Goal: Task Accomplishment & Management: Manage account settings

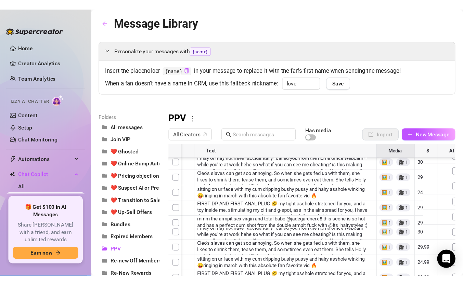
scroll to position [63, 88]
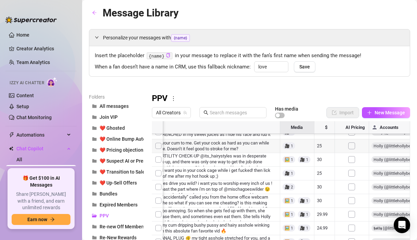
click at [323, 147] on div at bounding box center [281, 197] width 258 height 152
click at [338, 82] on div "Personalize your messages with {name} Insert the placeholder {name} in your mes…" at bounding box center [249, 151] width 321 height 244
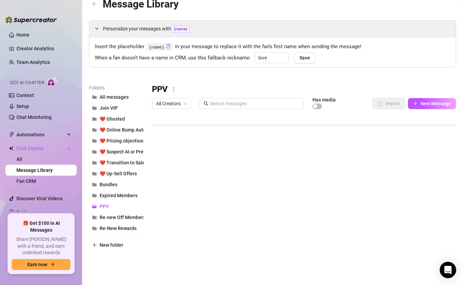
scroll to position [0, 0]
click at [37, 117] on link "Chat Monitoring" at bounding box center [33, 117] width 35 height 5
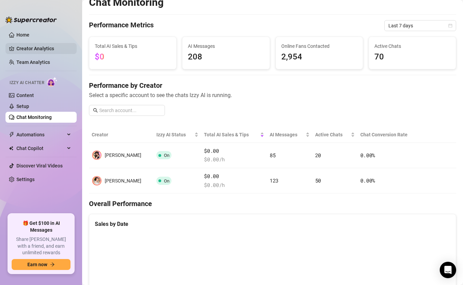
click at [41, 47] on link "Creator Analytics" at bounding box center [43, 48] width 55 height 11
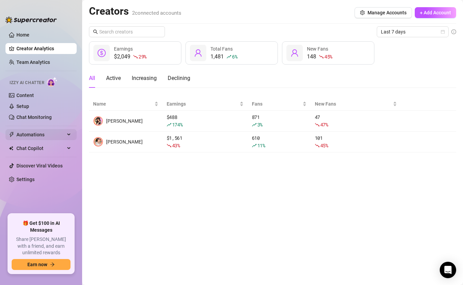
click at [36, 131] on span "Automations" at bounding box center [40, 134] width 49 height 11
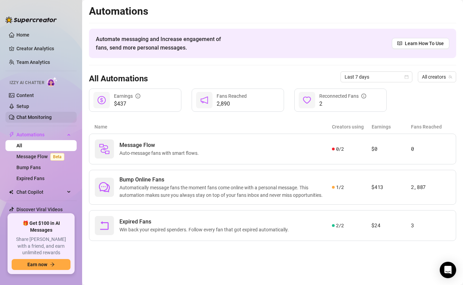
click at [34, 117] on link "Chat Monitoring" at bounding box center [33, 117] width 35 height 5
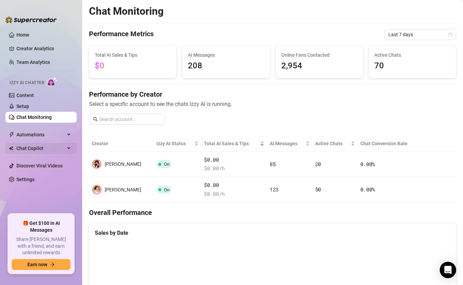
click at [33, 150] on span "Chat Copilot" at bounding box center [40, 148] width 49 height 11
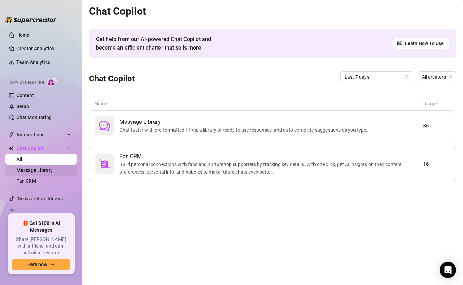
click at [35, 171] on link "Message Library" at bounding box center [34, 170] width 36 height 5
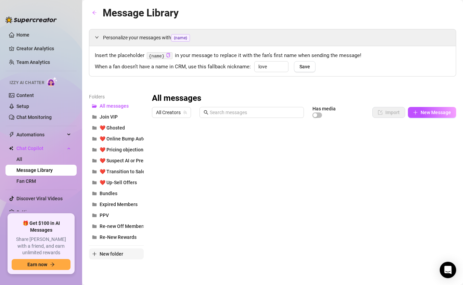
click at [114, 239] on span "New folder" at bounding box center [111, 253] width 24 height 5
click at [118, 239] on input "text" at bounding box center [116, 248] width 55 height 11
type input "✧"
type input "🩵 PPV A"
click at [111, 239] on span "New folder" at bounding box center [111, 264] width 24 height 5
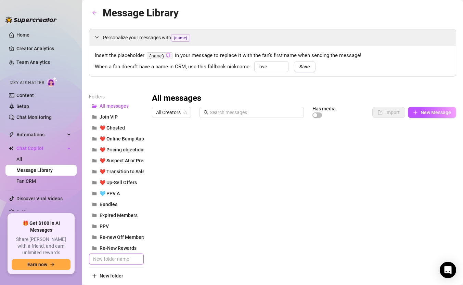
click at [123, 239] on input "text" at bounding box center [116, 259] width 55 height 11
type input "🩵 PPV B"
click at [119, 239] on span "New folder" at bounding box center [111, 275] width 24 height 5
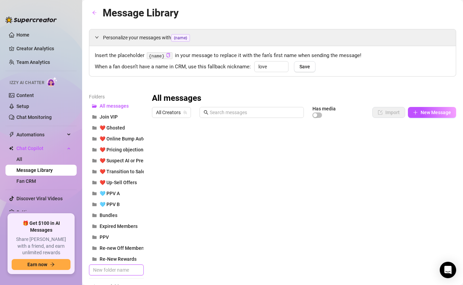
click at [119, 239] on input "text" at bounding box center [116, 270] width 55 height 11
type input "🩵 PPV C"
click at [127, 239] on button "New folder" at bounding box center [116, 286] width 55 height 11
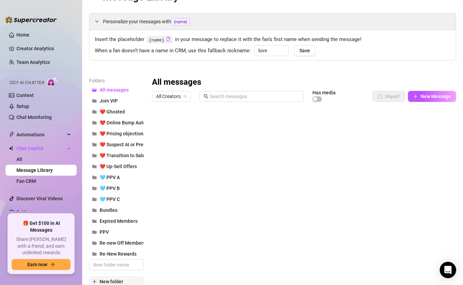
scroll to position [39, 0]
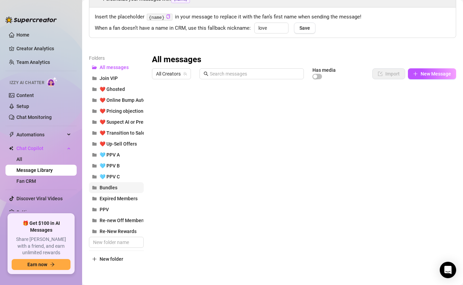
click at [106, 187] on span "Bundles" at bounding box center [108, 187] width 18 height 5
click at [187, 57] on icon "more" at bounding box center [187, 60] width 6 height 6
click at [193, 68] on link "Rename" at bounding box center [202, 70] width 25 height 5
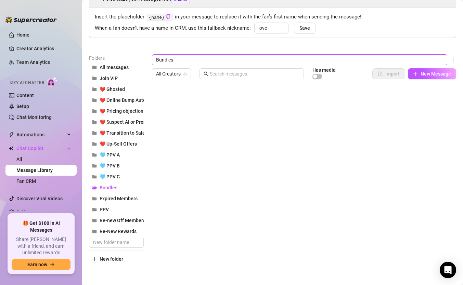
click at [156, 58] on input "Bundles" at bounding box center [299, 59] width 295 height 11
type input "🩵 Bundles"
click at [250, 239] on div "Folders All messages Join VIP ❤️ Ghosted ❤️ Online Bump Automations ❤️ Pricing …" at bounding box center [272, 159] width 367 height 210
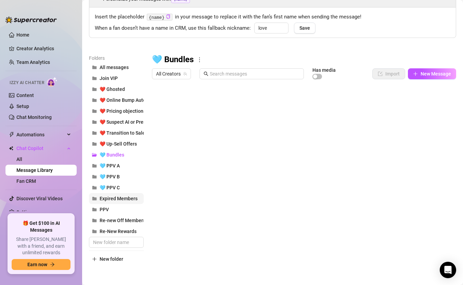
click at [101, 199] on span "Expired Members" at bounding box center [118, 198] width 38 height 5
click at [223, 59] on icon "more" at bounding box center [223, 60] width 6 height 6
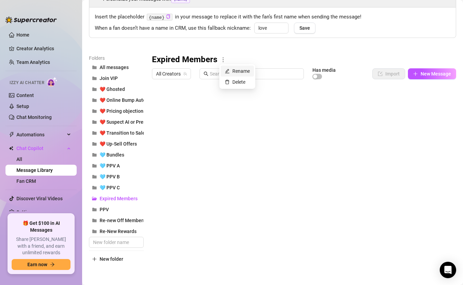
click at [226, 73] on link "Rename" at bounding box center [237, 70] width 25 height 5
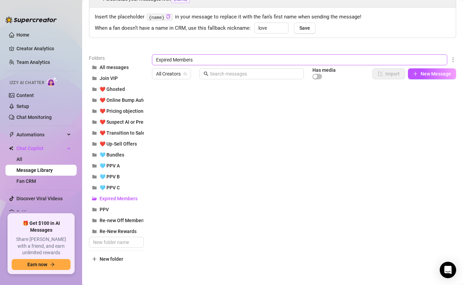
click at [156, 57] on input "Expired Members" at bounding box center [299, 59] width 295 height 11
type input "🩵 Expired Members"
click at [248, 40] on div "Personalize your messages with {name} Insert the placeholder {name} in your mes…" at bounding box center [272, 127] width 367 height 274
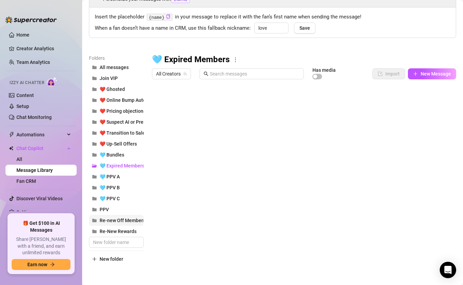
click at [94, 220] on icon "folder" at bounding box center [94, 220] width 4 height 3
click at [236, 61] on icon "more" at bounding box center [236, 60] width 6 height 6
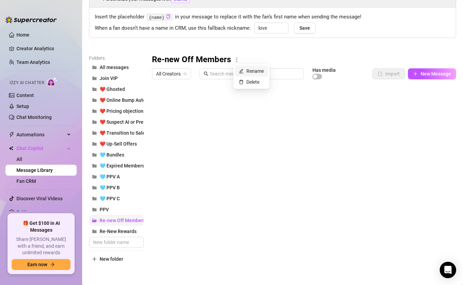
click at [261, 69] on link "Rename" at bounding box center [251, 70] width 25 height 5
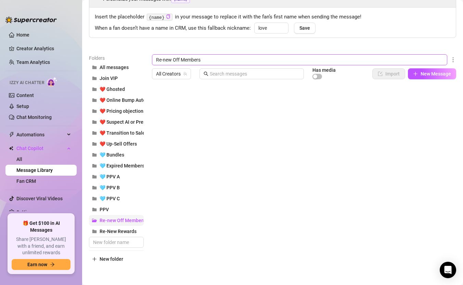
click at [156, 61] on input "Re-new Off Members" at bounding box center [299, 59] width 295 height 11
type input "🩵 Re-new Off Members"
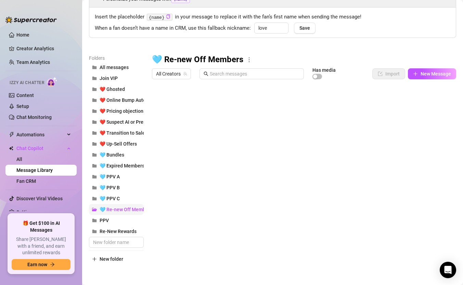
click at [248, 42] on div "Personalize your messages with {name} Insert the placeholder {name} in your mes…" at bounding box center [272, 127] width 367 height 274
click at [104, 219] on span "PPV" at bounding box center [103, 220] width 9 height 5
click at [175, 58] on icon "more" at bounding box center [173, 60] width 6 height 6
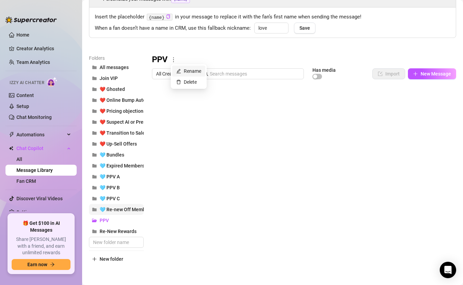
click at [189, 70] on link "Rename" at bounding box center [188, 70] width 25 height 5
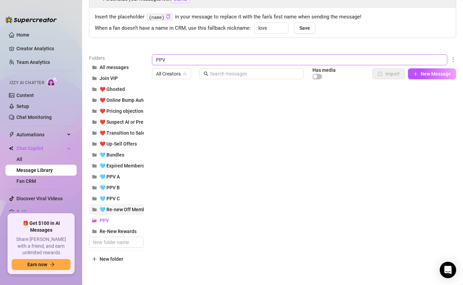
click at [156, 59] on input "PPV" at bounding box center [299, 59] width 295 height 11
type input "🖤 PPV"
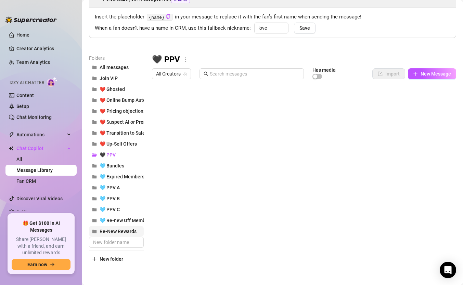
click at [107, 230] on span "Re-New Rewards" at bounding box center [117, 231] width 37 height 5
click at [115, 154] on button "🖤 PPV" at bounding box center [116, 154] width 55 height 11
click at [183, 57] on icon "more" at bounding box center [186, 60] width 6 height 6
click at [191, 68] on link "Rename" at bounding box center [198, 70] width 25 height 5
click at [161, 60] on input "🖤 PPV" at bounding box center [299, 59] width 295 height 11
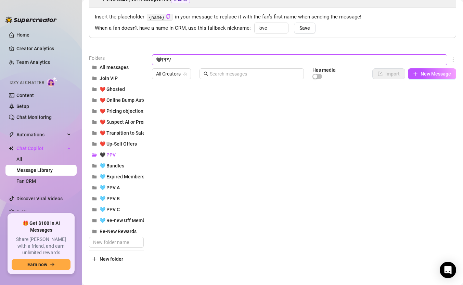
type input "PPV"
click at [244, 42] on div "Personalize your messages with {name} Insert the placeholder {name} in your mes…" at bounding box center [272, 127] width 367 height 274
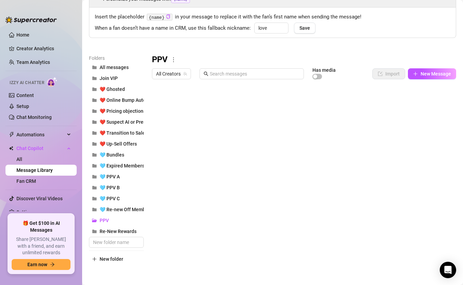
click at [193, 239] on div "Folders All messages Join VIP ❤️ Ghosted ❤️ Online Bump Automations ❤️ Pricing …" at bounding box center [272, 159] width 367 height 210
click at [416, 90] on div at bounding box center [304, 158] width 304 height 152
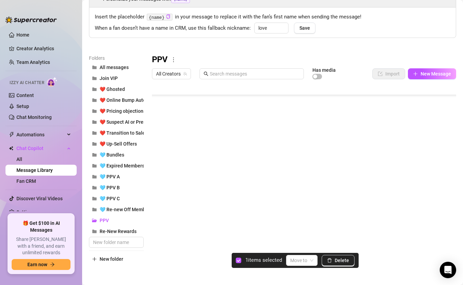
click at [161, 198] on div at bounding box center [304, 158] width 304 height 152
click at [388, 53] on div "Personalize your messages with {name} Insert the placeholder {name} in your mes…" at bounding box center [272, 127] width 367 height 274
click at [237, 239] on input "checkbox" at bounding box center [238, 260] width 5 height 5
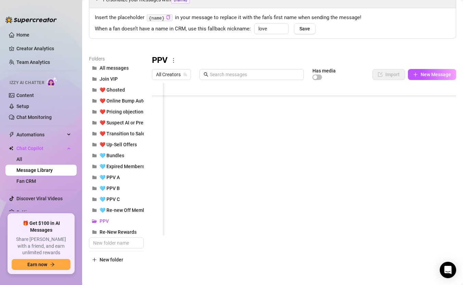
scroll to position [533, 0]
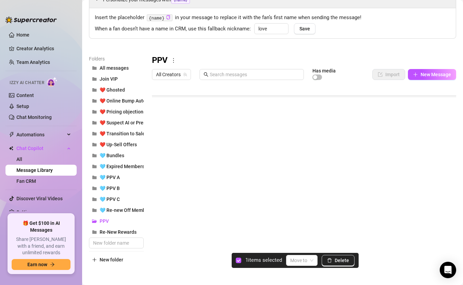
click at [158, 157] on div at bounding box center [304, 159] width 304 height 152
click at [306, 239] on input "search" at bounding box center [298, 260] width 17 height 10
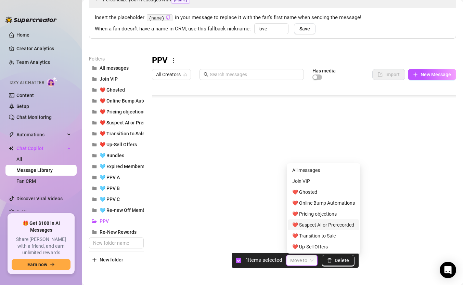
scroll to position [88, 0]
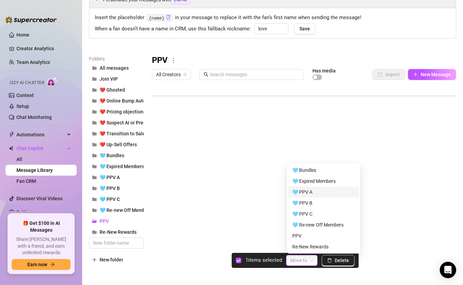
click at [313, 192] on div "🩵 PPV A" at bounding box center [323, 192] width 63 height 8
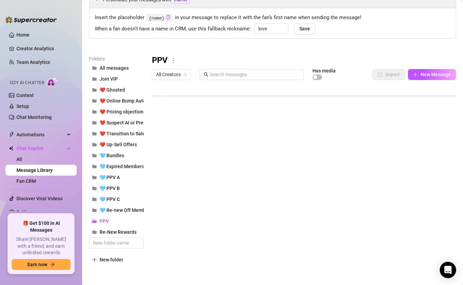
scroll to position [499, 42]
click at [416, 91] on div at bounding box center [304, 159] width 304 height 152
click at [416, 89] on div at bounding box center [304, 159] width 304 height 152
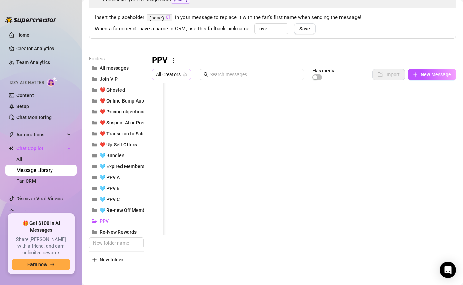
click at [168, 71] on span "All Creators" at bounding box center [171, 74] width 31 height 10
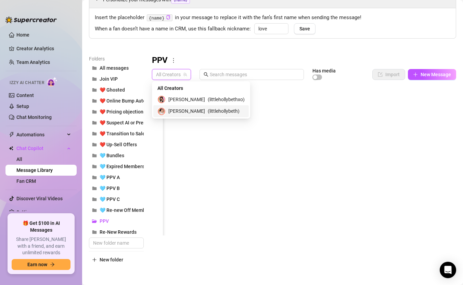
click at [177, 110] on span "[PERSON_NAME]" at bounding box center [186, 111] width 37 height 8
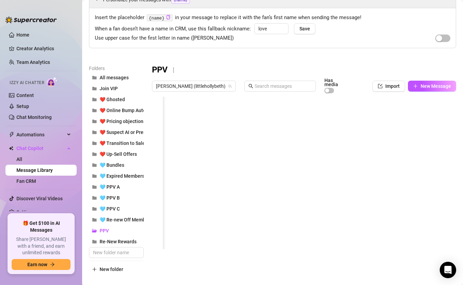
click at [345, 69] on div "PPV" at bounding box center [304, 70] width 304 height 11
click at [347, 56] on div "Personalize your messages with {name} Insert the placeholder {name} in your mes…" at bounding box center [272, 133] width 367 height 284
click at [161, 112] on div at bounding box center [304, 173] width 304 height 152
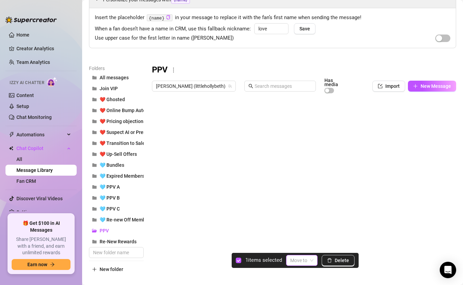
click at [305, 239] on input "search" at bounding box center [298, 260] width 17 height 10
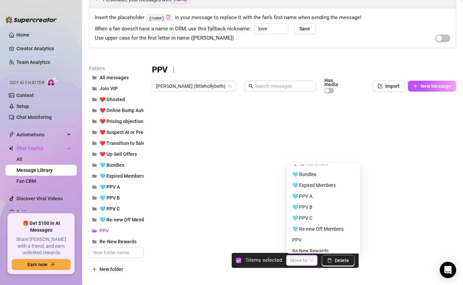
scroll to position [88, 0]
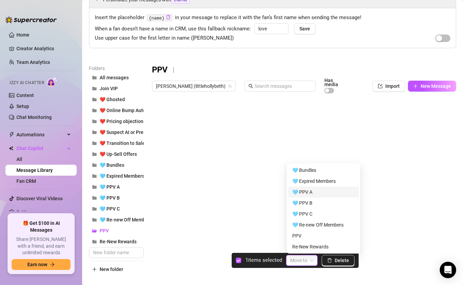
click at [307, 191] on div "🩵 PPV A" at bounding box center [323, 192] width 63 height 8
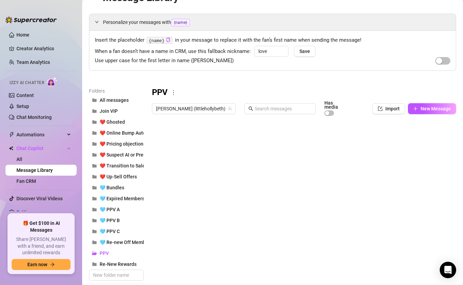
scroll to position [3, 0]
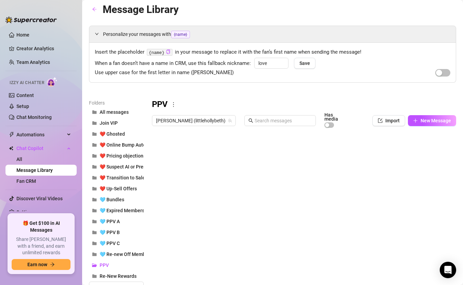
click at [160, 173] on div at bounding box center [304, 207] width 304 height 152
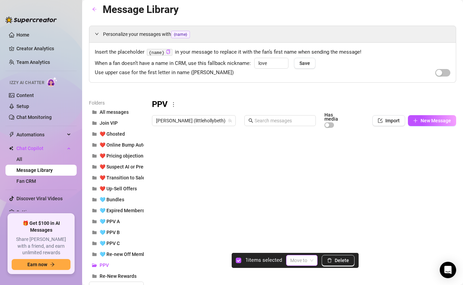
click at [310, 239] on span at bounding box center [301, 260] width 23 height 10
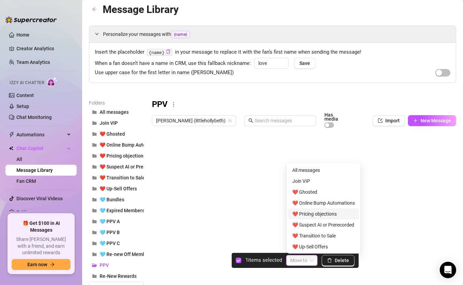
scroll to position [88, 0]
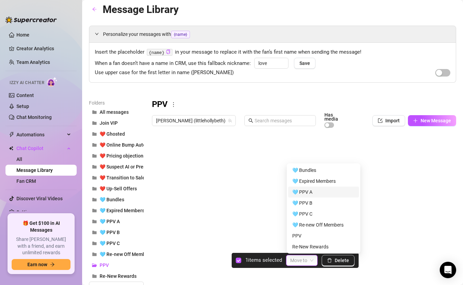
click at [306, 192] on div "🩵 PPV A" at bounding box center [323, 192] width 63 height 8
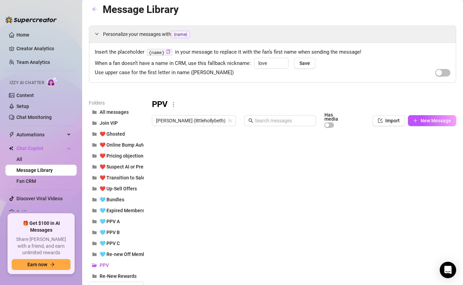
click at [158, 187] on div at bounding box center [304, 207] width 304 height 152
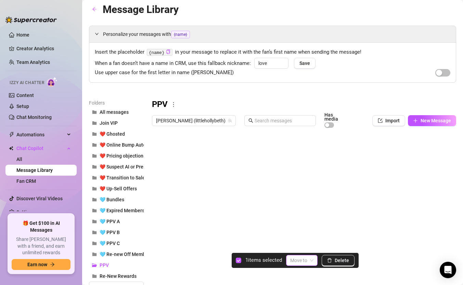
click at [304, 239] on input "search" at bounding box center [298, 260] width 17 height 10
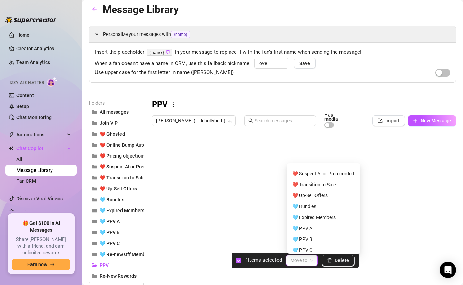
scroll to position [55, 0]
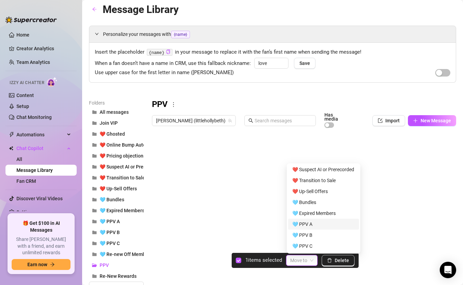
click at [307, 224] on div "🩵 PPV A" at bounding box center [323, 225] width 63 height 8
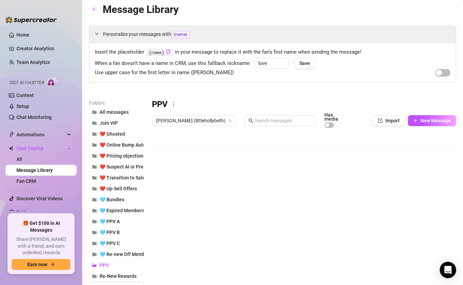
scroll to position [12, 0]
click at [158, 188] on div at bounding box center [304, 207] width 304 height 152
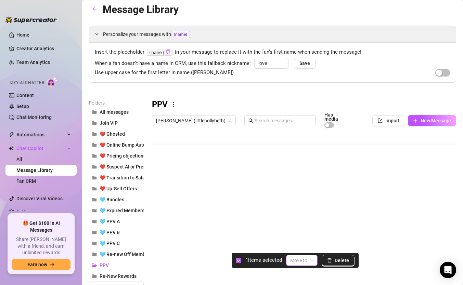
click at [296, 239] on input "search" at bounding box center [298, 260] width 17 height 10
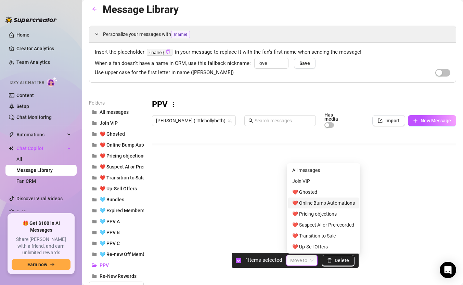
scroll to position [88, 0]
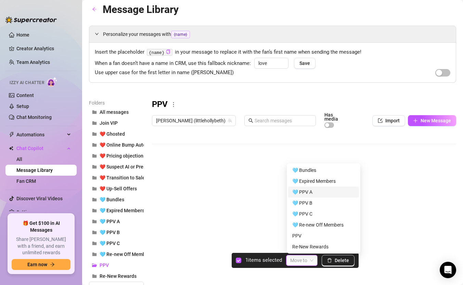
click at [308, 191] on div "🩵 PPV A" at bounding box center [323, 192] width 63 height 8
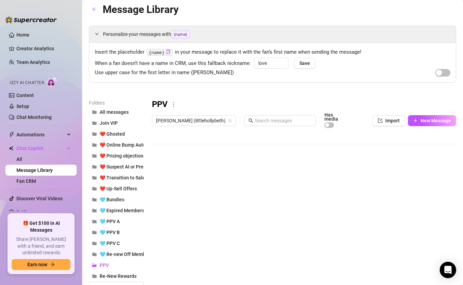
click at [156, 217] on div at bounding box center [304, 207] width 304 height 152
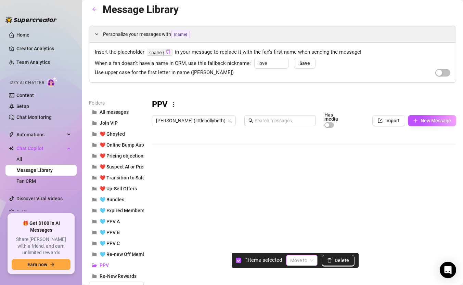
click at [302, 239] on input "search" at bounding box center [298, 260] width 17 height 10
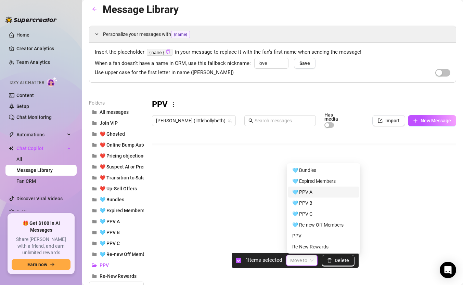
click at [309, 189] on div "🩵 PPV A" at bounding box center [323, 192] width 63 height 8
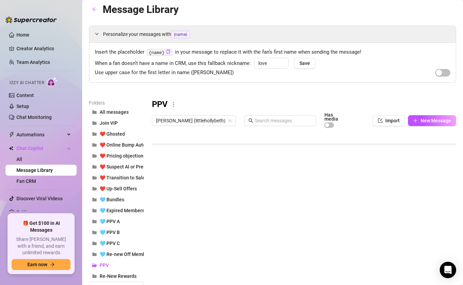
scroll to position [88, 0]
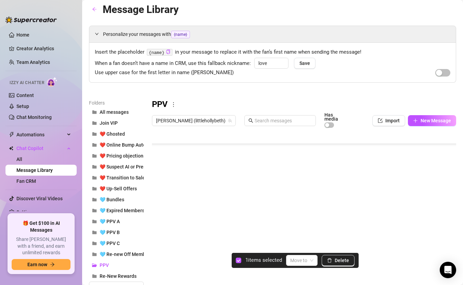
click at [157, 222] on div at bounding box center [304, 207] width 304 height 152
click at [312, 239] on span at bounding box center [301, 260] width 23 height 10
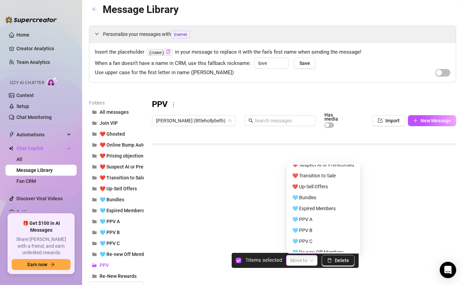
scroll to position [61, 0]
click at [309, 218] on div "🩵 PPV A" at bounding box center [323, 219] width 63 height 8
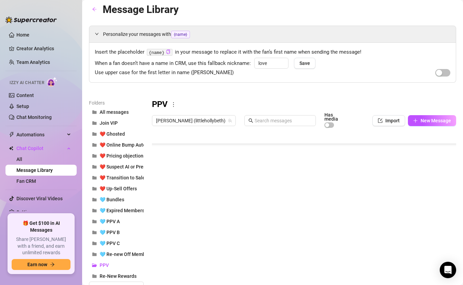
scroll to position [121, 0]
click at [160, 203] on div at bounding box center [304, 207] width 304 height 152
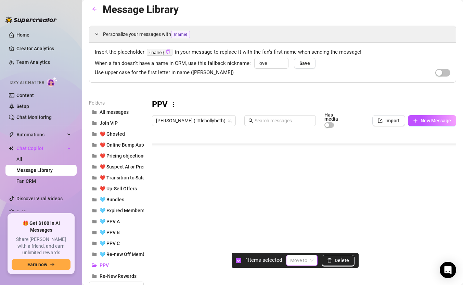
click at [296, 239] on input "search" at bounding box center [298, 260] width 17 height 10
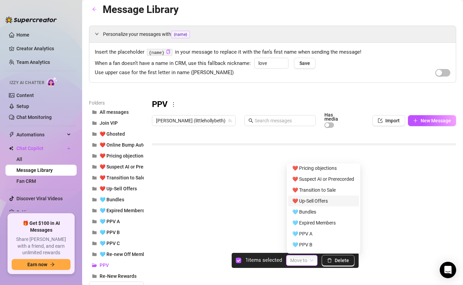
scroll to position [46, 0]
click at [307, 235] on div "🩵 PPV A" at bounding box center [323, 234] width 63 height 8
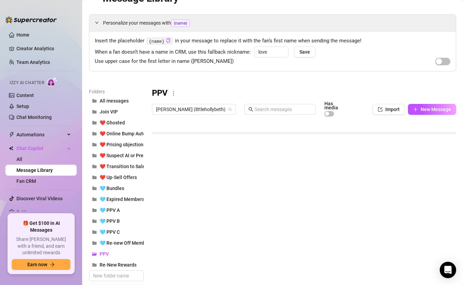
scroll to position [58, 0]
click at [158, 173] on div at bounding box center [304, 196] width 304 height 152
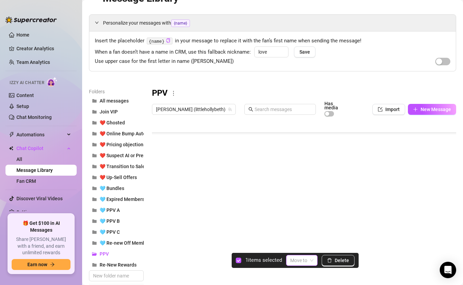
click at [301, 239] on input "search" at bounding box center [298, 260] width 17 height 10
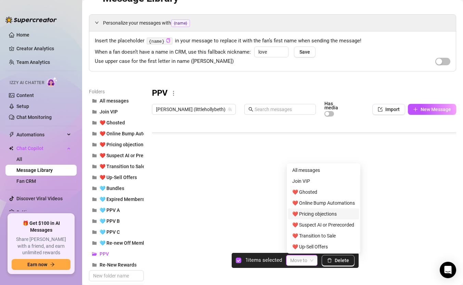
scroll to position [88, 0]
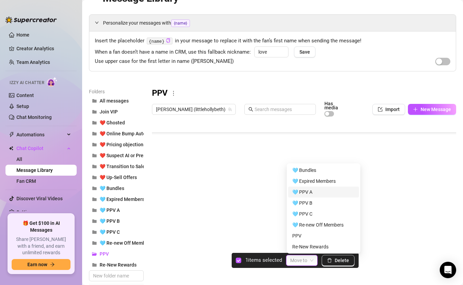
click at [306, 191] on div "🩵 PPV A" at bounding box center [323, 192] width 63 height 8
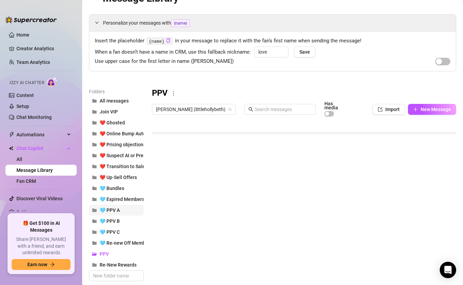
click at [114, 208] on span "🩵 PPV A" at bounding box center [109, 210] width 20 height 5
click at [379, 136] on div at bounding box center [304, 196] width 304 height 152
click at [10, 12] on div at bounding box center [30, 16] width 51 height 21
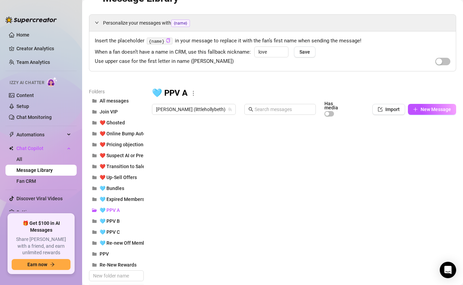
click at [155, 135] on div at bounding box center [304, 196] width 304 height 152
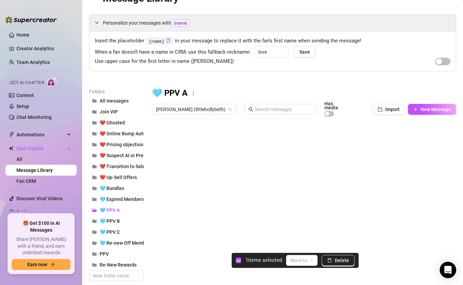
click at [159, 136] on div at bounding box center [304, 196] width 304 height 152
click at [157, 134] on div at bounding box center [304, 196] width 304 height 152
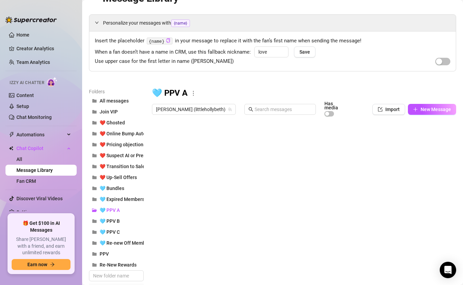
click at [268, 135] on div at bounding box center [304, 196] width 304 height 152
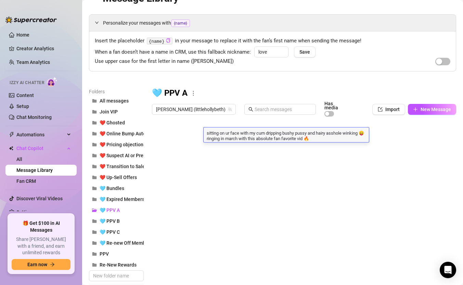
click at [268, 135] on textarea "sitting on ur face with my cum dripping bushy pussy and hairy asshole winking 😛…" at bounding box center [285, 136] width 165 height 12
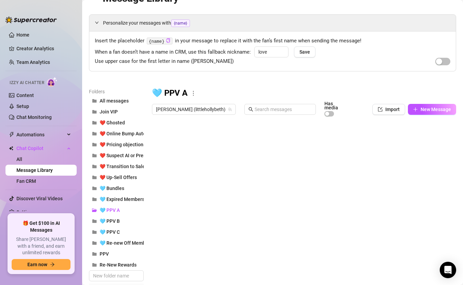
click at [386, 135] on div at bounding box center [304, 196] width 304 height 152
click at [393, 135] on div at bounding box center [304, 196] width 304 height 152
click at [377, 133] on div at bounding box center [304, 196] width 304 height 152
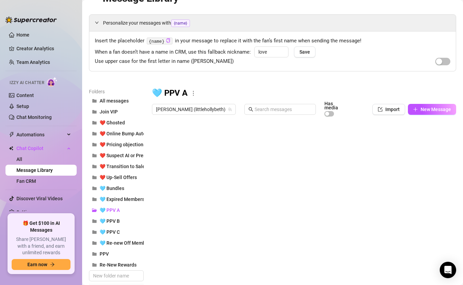
click at [377, 133] on div at bounding box center [304, 196] width 304 height 152
click at [368, 134] on div at bounding box center [304, 196] width 304 height 152
click at [366, 134] on textarea "24.99" at bounding box center [370, 135] width 16 height 6
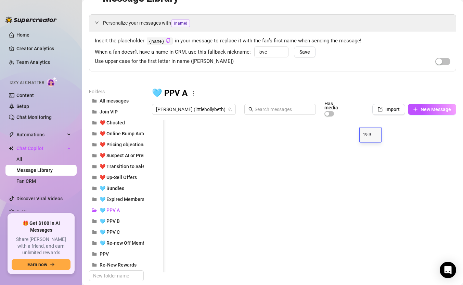
type textarea "19.99"
click at [378, 77] on div "Personalize your messages with {name} Insert the placeholder {name} in your mes…" at bounding box center [272, 156] width 367 height 284
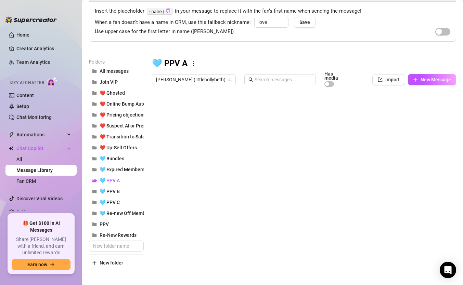
scroll to position [48, 0]
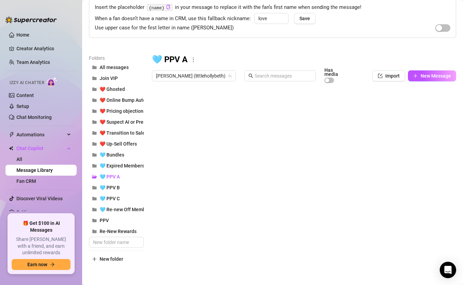
click at [253, 120] on div at bounding box center [304, 162] width 304 height 152
click at [410, 114] on div at bounding box center [304, 162] width 304 height 152
click at [408, 114] on textarea "24.99" at bounding box center [413, 115] width 16 height 6
type textarea "19.99"
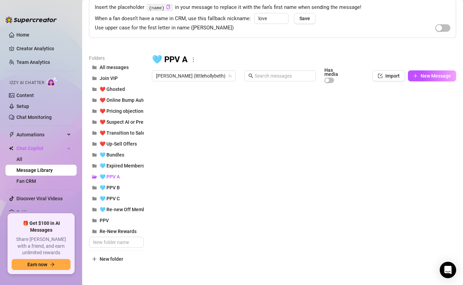
click at [317, 130] on div at bounding box center [304, 162] width 304 height 152
click at [409, 130] on div at bounding box center [304, 162] width 304 height 152
type textarea "9.99"
click at [300, 124] on div at bounding box center [304, 162] width 304 height 152
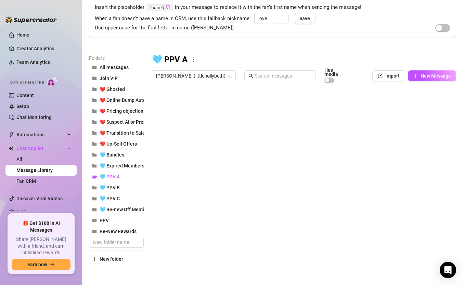
click at [412, 141] on div at bounding box center [304, 162] width 304 height 152
type textarea "24.99"
click at [313, 160] on div at bounding box center [304, 162] width 304 height 152
click at [412, 158] on div at bounding box center [304, 162] width 304 height 152
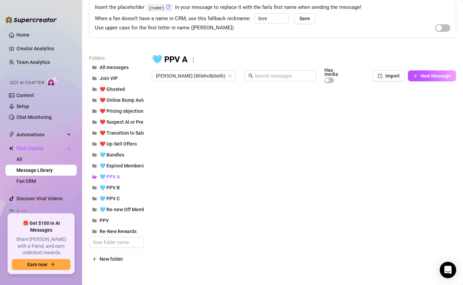
click at [412, 158] on div at bounding box center [304, 162] width 304 height 152
type textarea "24.99"
click at [310, 171] on div at bounding box center [304, 162] width 304 height 152
click at [408, 171] on div at bounding box center [304, 162] width 304 height 152
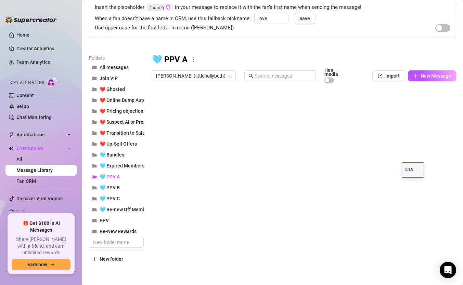
type textarea "24.99"
click at [347, 187] on div at bounding box center [304, 162] width 304 height 152
click at [14, 10] on div at bounding box center [30, 16] width 51 height 21
click at [252, 51] on div "Personalize your messages with {name} Insert the placeholder {name} in your mes…" at bounding box center [272, 123] width 367 height 284
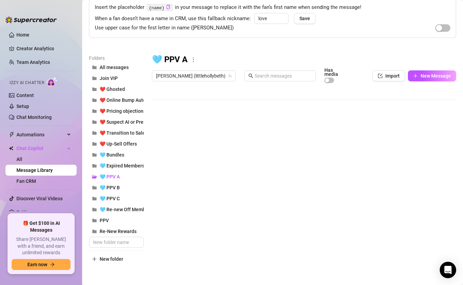
click at [250, 59] on div "🩵 PPV A" at bounding box center [304, 59] width 304 height 11
click at [117, 153] on span "🩵 Bundles" at bounding box center [111, 154] width 25 height 5
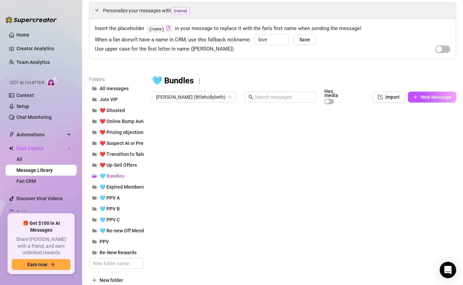
scroll to position [17, 0]
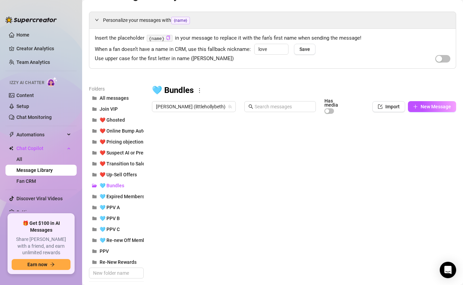
click at [158, 159] on div at bounding box center [304, 193] width 304 height 152
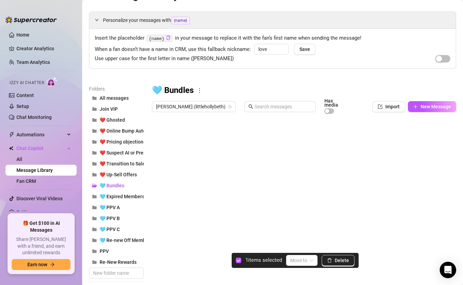
click at [158, 146] on div at bounding box center [304, 193] width 304 height 152
click at [337, 239] on span "Delete" at bounding box center [341, 260] width 14 height 5
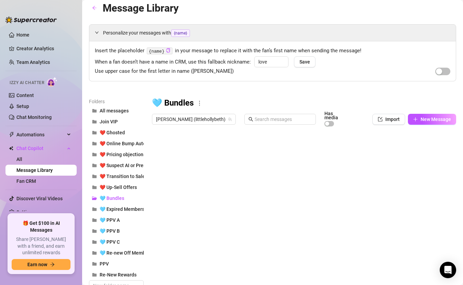
scroll to position [0, 0]
